Goal: Navigation & Orientation: Understand site structure

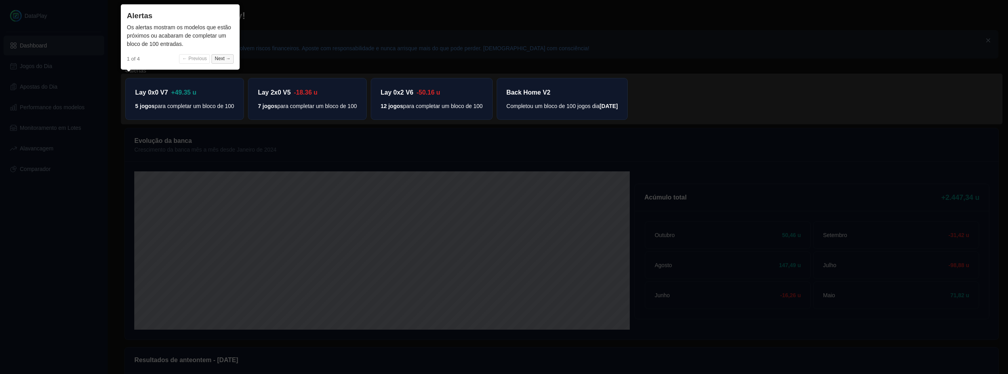
click at [223, 59] on button "Next →" at bounding box center [223, 59] width 22 height 10
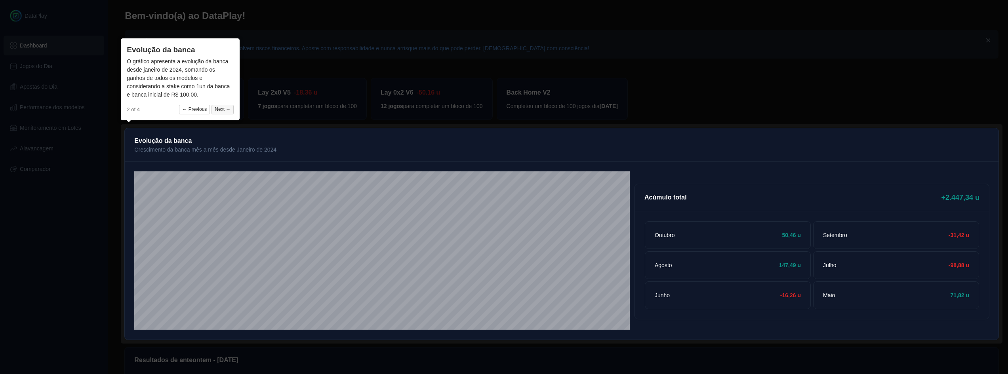
click at [229, 108] on button "Next →" at bounding box center [223, 110] width 22 height 10
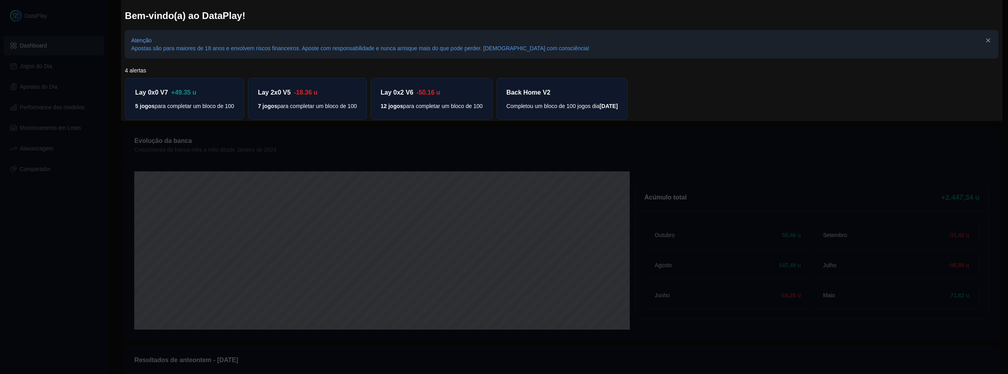
scroll to position [226, 0]
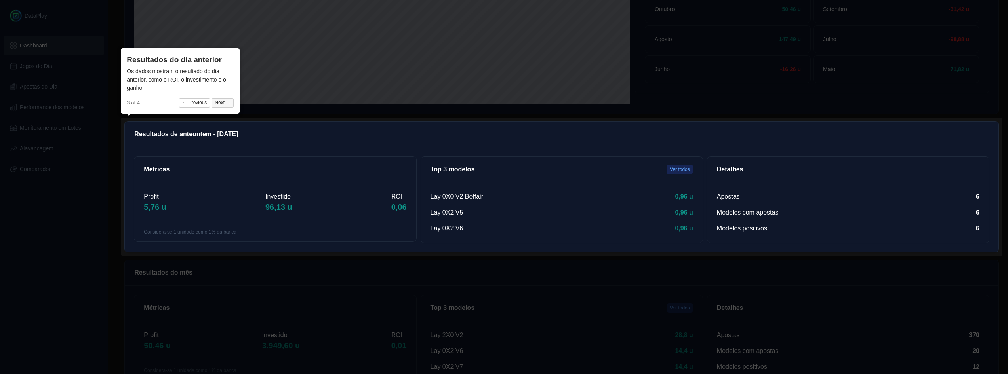
click at [225, 106] on button "Next →" at bounding box center [223, 103] width 22 height 10
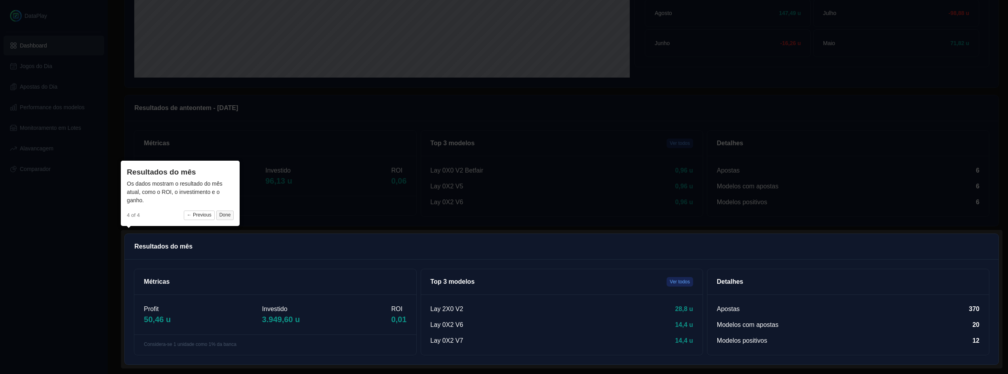
click at [226, 215] on button "Done" at bounding box center [225, 216] width 18 height 10
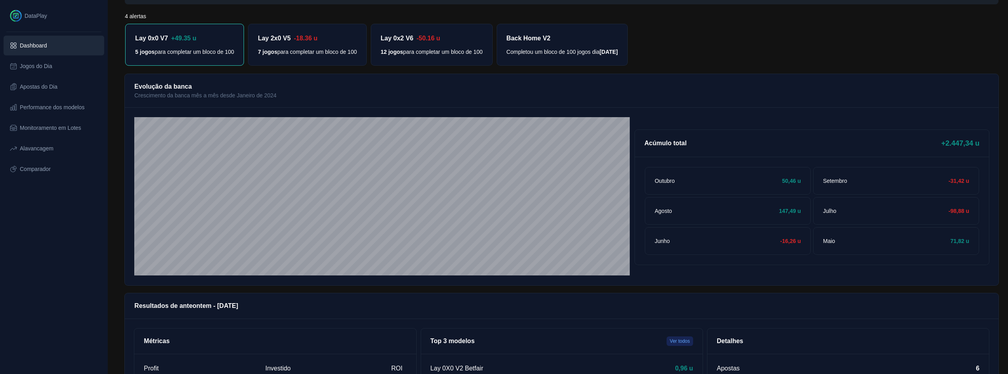
scroll to position [0, 0]
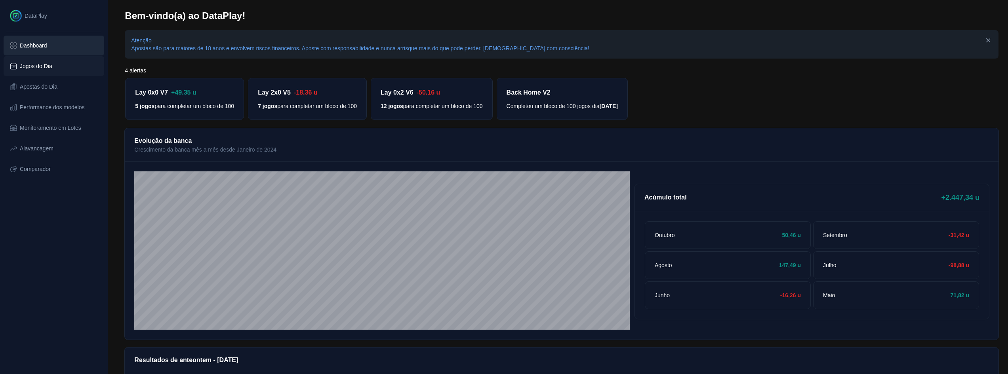
click at [73, 71] on link "Jogos do Dia" at bounding box center [53, 66] width 101 height 21
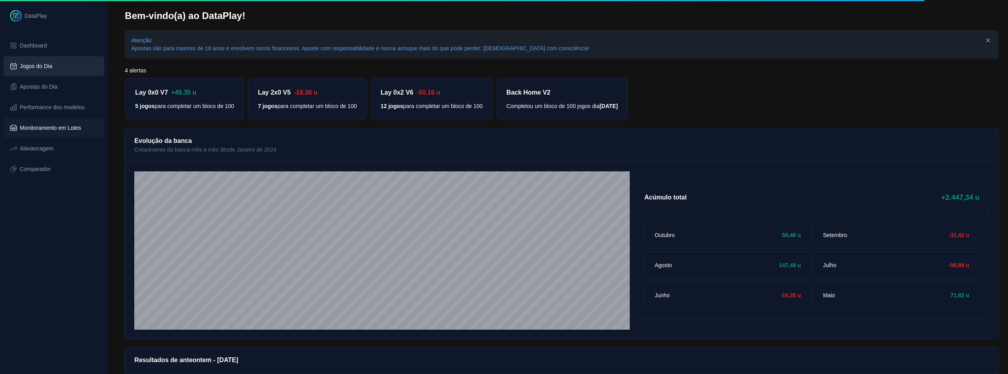
click at [58, 121] on link "Monitoramento em Lotes" at bounding box center [53, 128] width 101 height 21
click at [51, 155] on link "Alavancagem" at bounding box center [53, 148] width 101 height 21
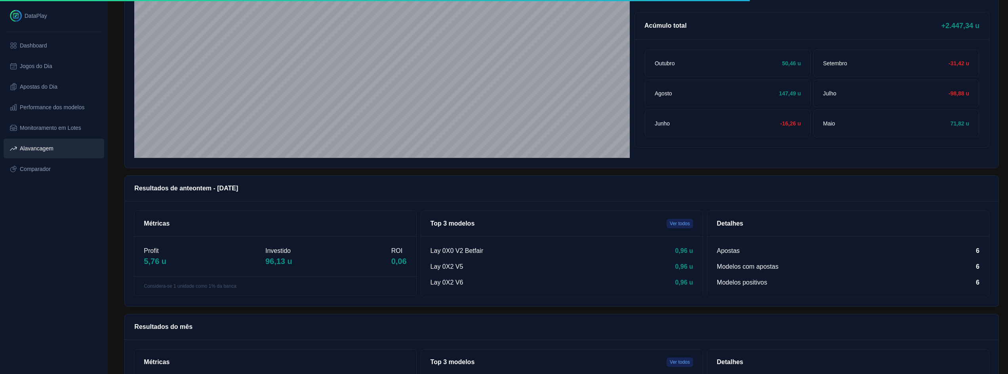
scroll to position [54, 0]
